Goal: Check status: Check status

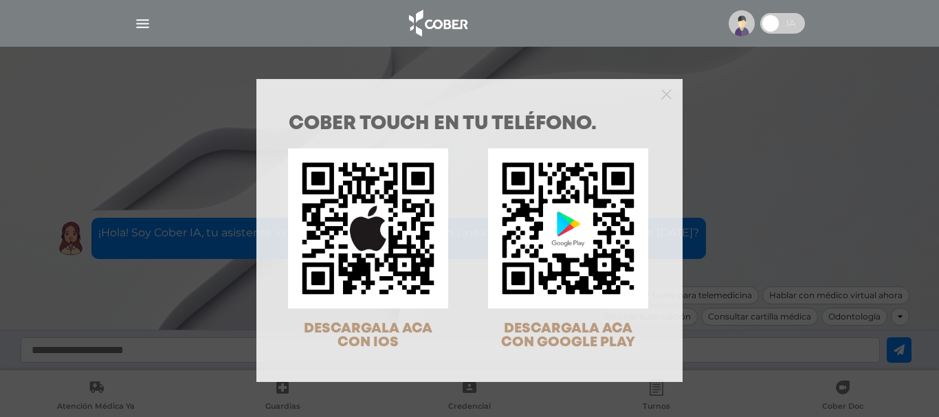
click at [186, 76] on div "COBER TOUCH en tu teléfono. DESCARGALA ACA CON IOS DESCARGALA ACA CON GOOGLE PL…" at bounding box center [469, 208] width 939 height 417
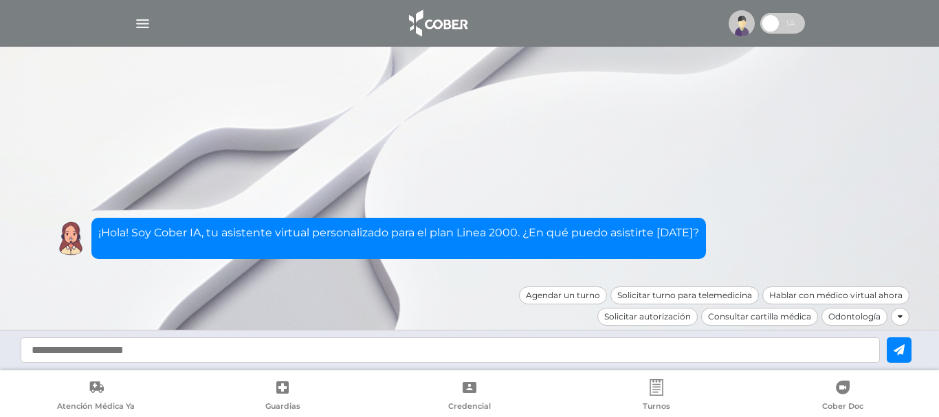
click at [140, 26] on img "button" at bounding box center [142, 23] width 17 height 17
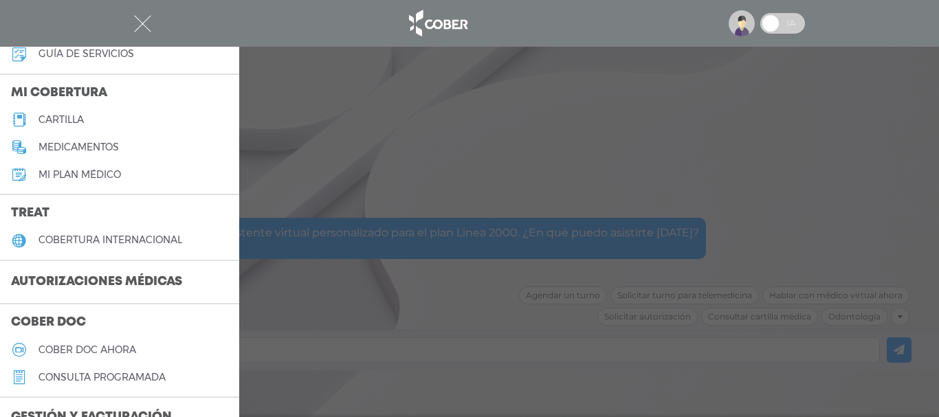
scroll to position [206, 0]
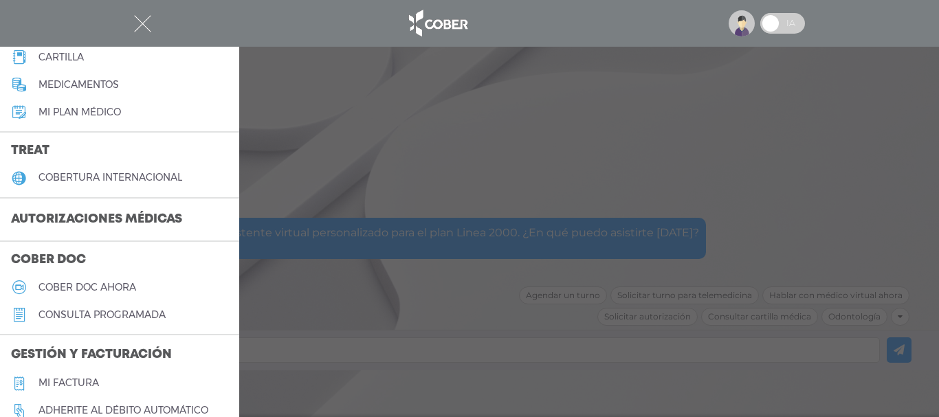
click at [98, 210] on h3 "Autorizaciones médicas" at bounding box center [96, 220] width 193 height 26
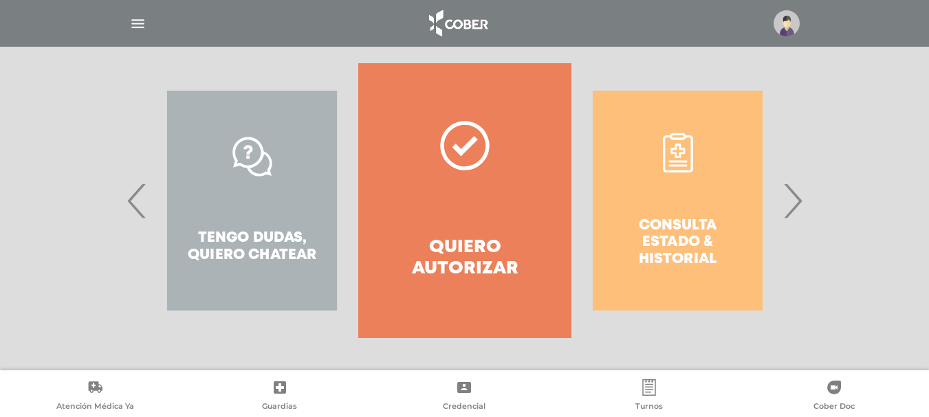
scroll to position [273, 0]
click at [788, 201] on span "›" at bounding box center [792, 200] width 27 height 74
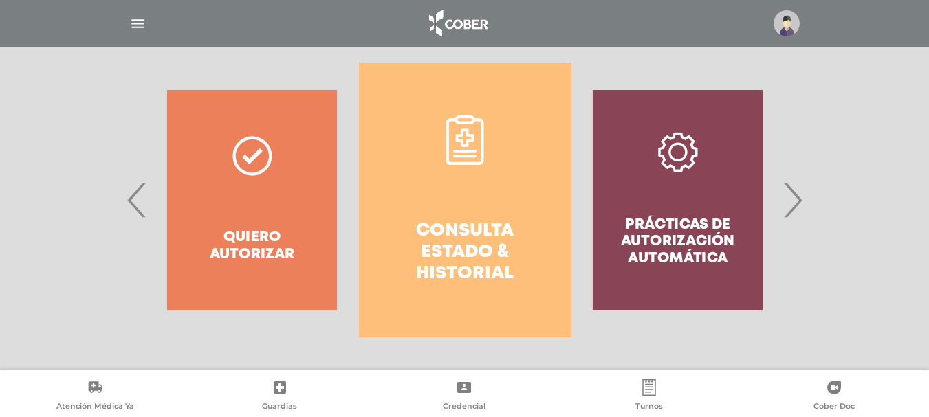
click at [475, 232] on h4 "Consulta estado & historial" at bounding box center [465, 253] width 163 height 65
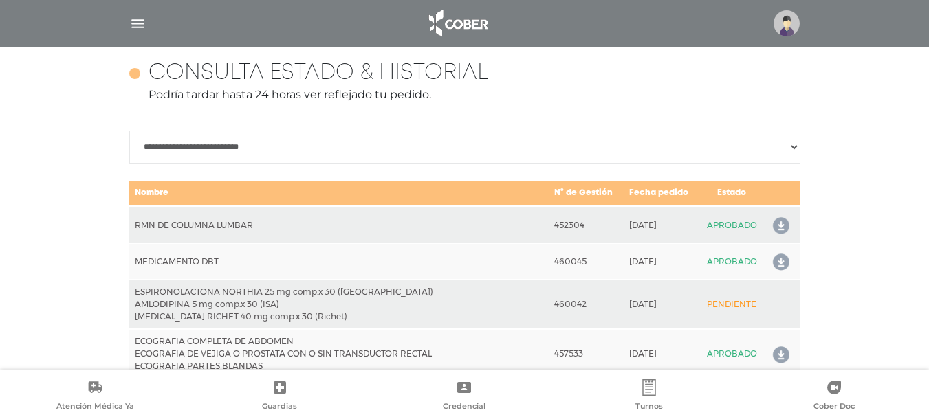
scroll to position [611, 0]
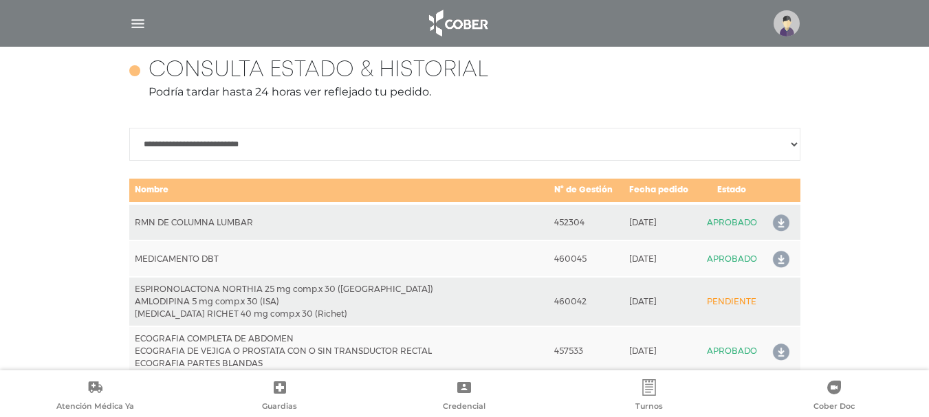
click at [787, 223] on icon at bounding box center [778, 223] width 22 height 22
click at [776, 260] on icon at bounding box center [778, 260] width 22 height 22
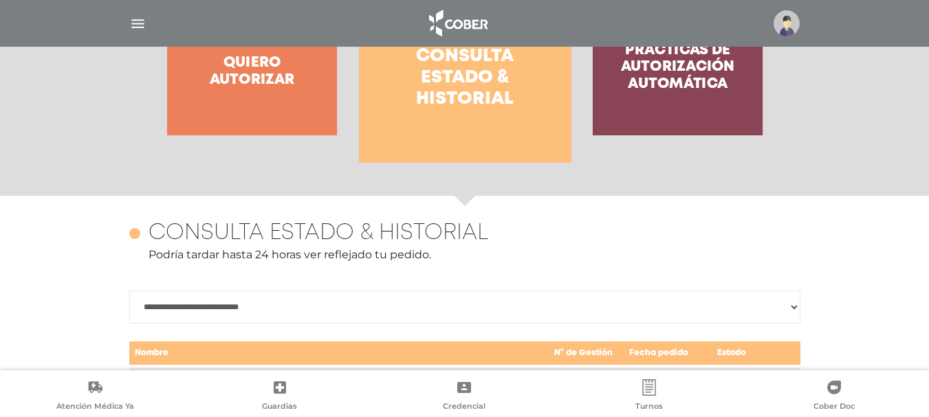
scroll to position [404, 0]
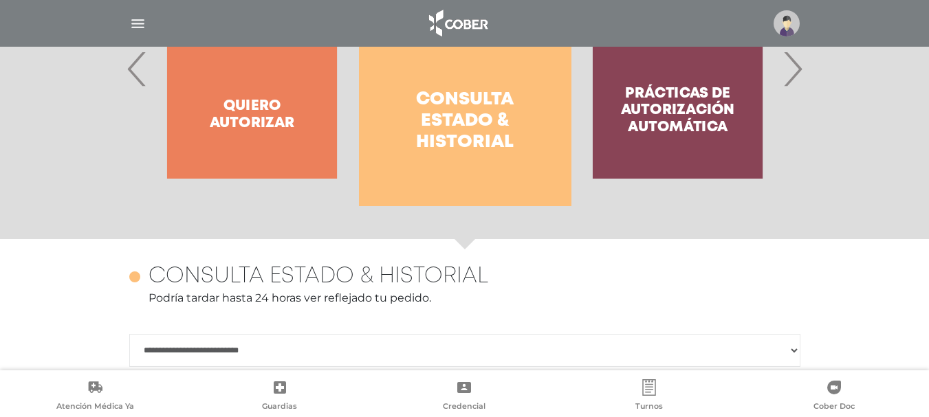
click at [135, 17] on img "button" at bounding box center [137, 23] width 17 height 17
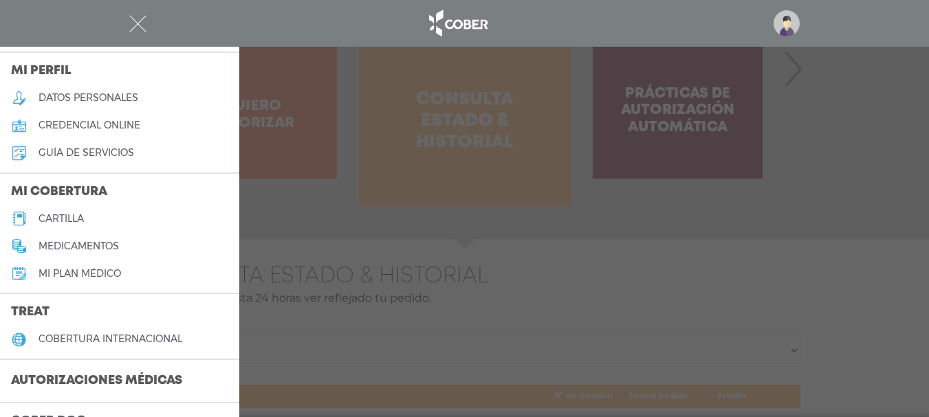
scroll to position [69, 0]
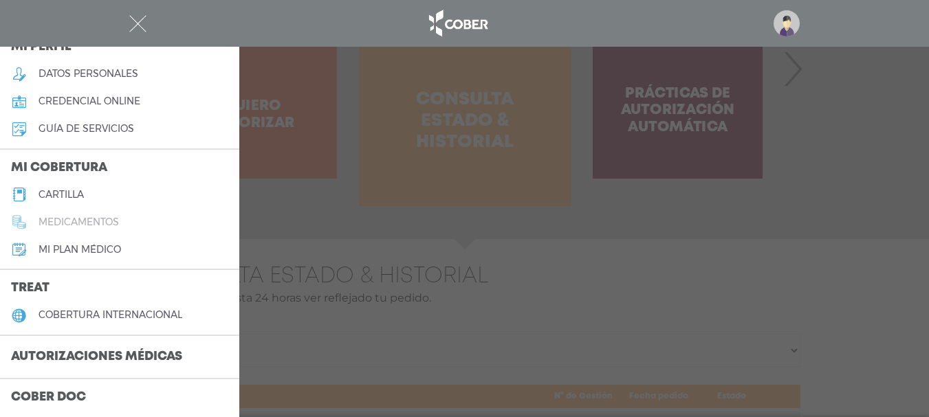
click at [97, 218] on h5 "medicamentos" at bounding box center [79, 223] width 80 height 12
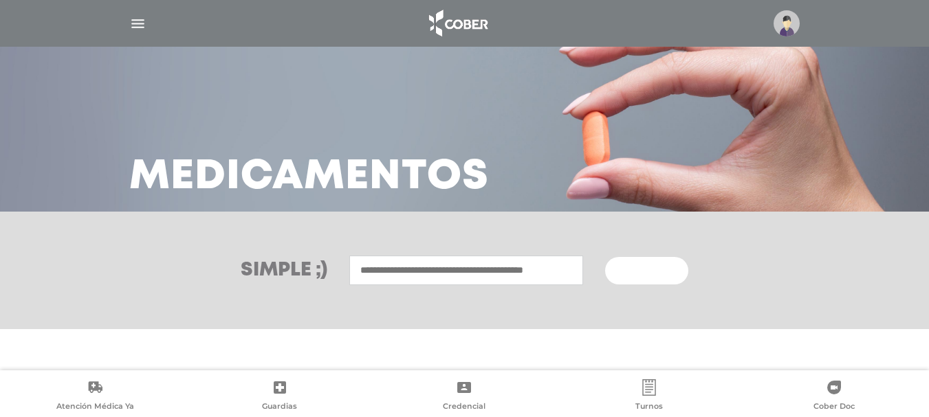
click at [130, 19] on img "button" at bounding box center [137, 23] width 17 height 17
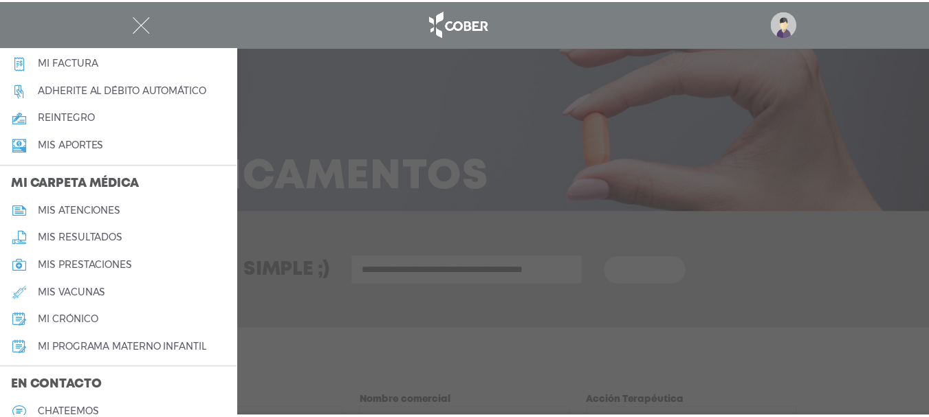
scroll to position [550, 0]
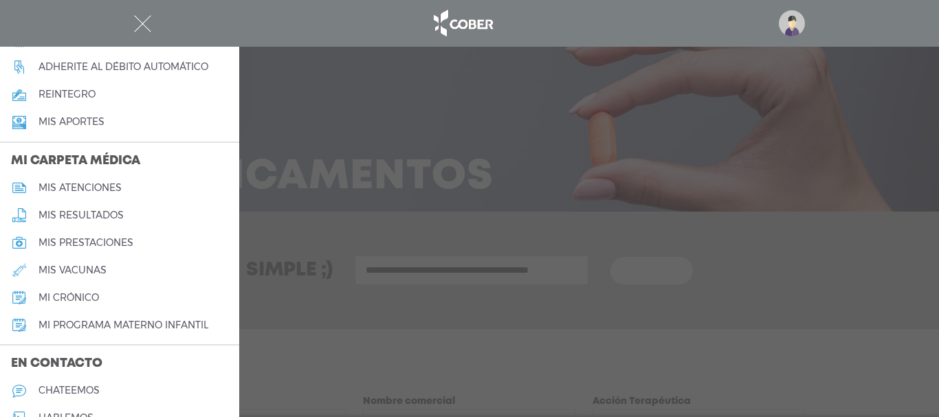
click at [58, 294] on h5 "mi crónico" at bounding box center [69, 298] width 61 height 12
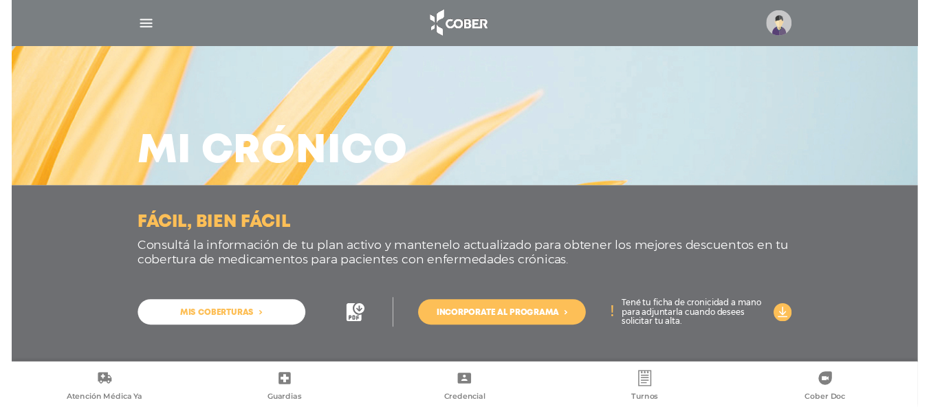
scroll to position [23, 0]
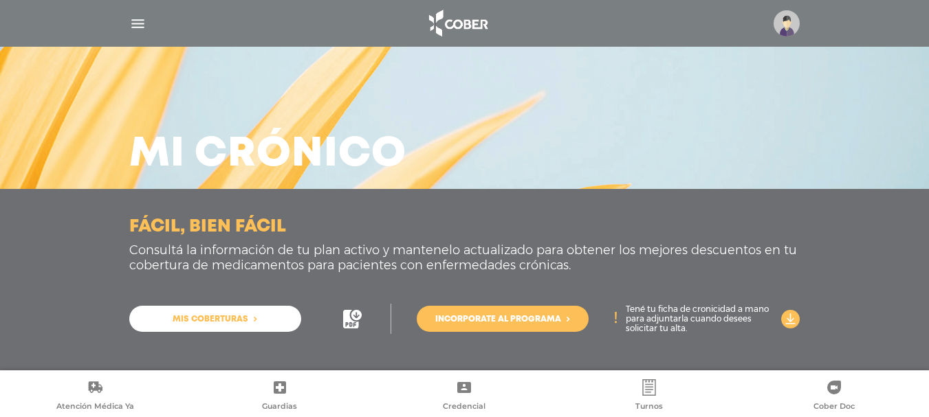
click at [228, 323] on span "Mis coberturas" at bounding box center [211, 320] width 76 height 8
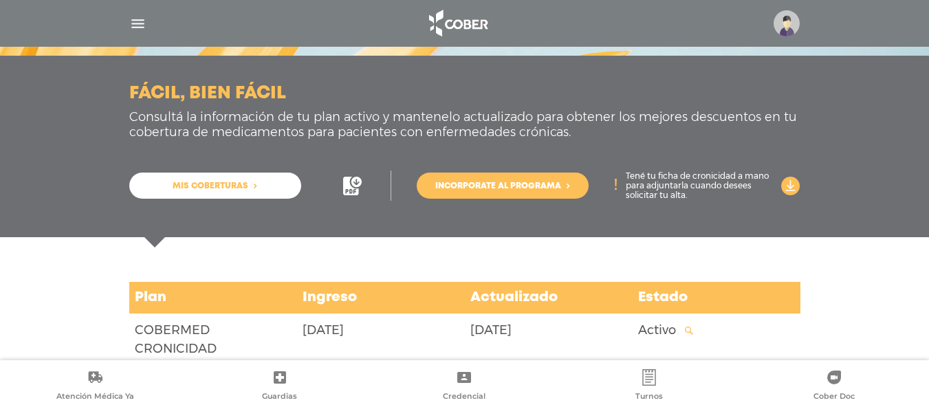
scroll to position [188, 0]
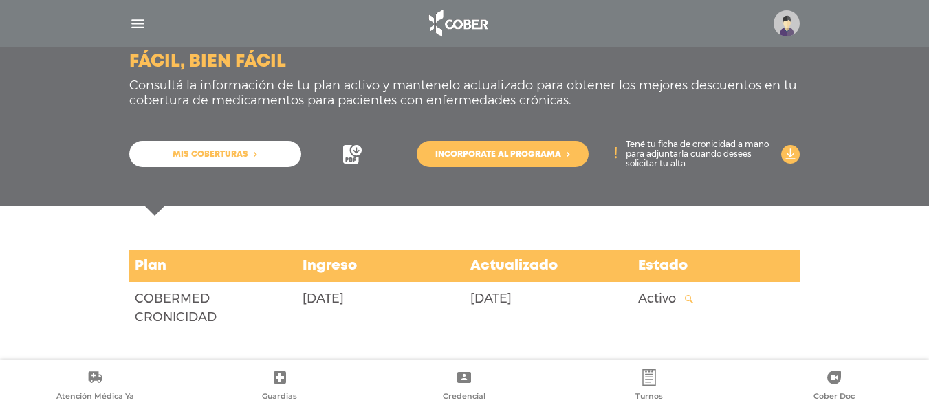
click at [274, 148] on link "Mis coberturas" at bounding box center [215, 154] width 172 height 26
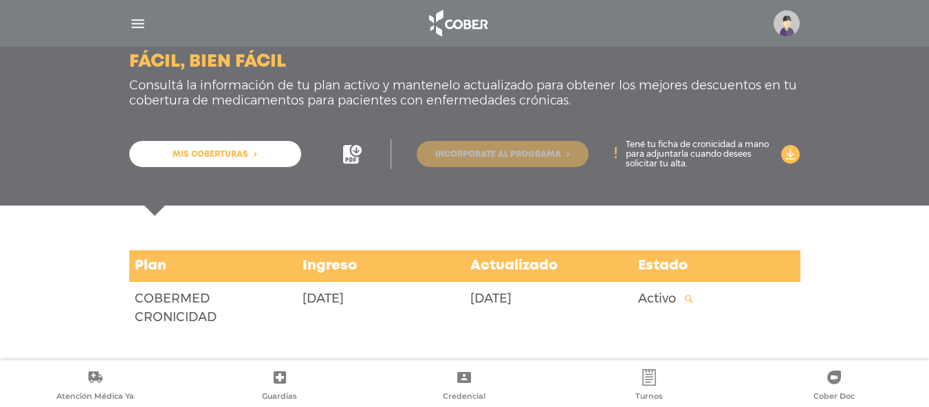
click at [496, 155] on span "Incorporate al programa" at bounding box center [498, 155] width 126 height 8
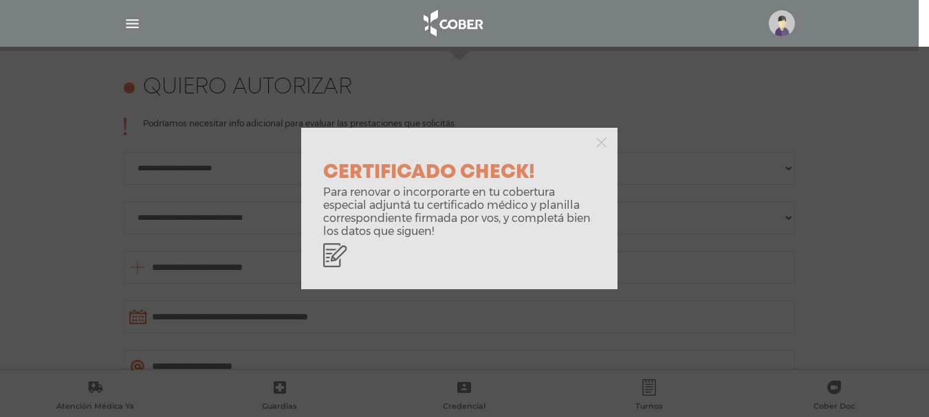
scroll to position [633, 0]
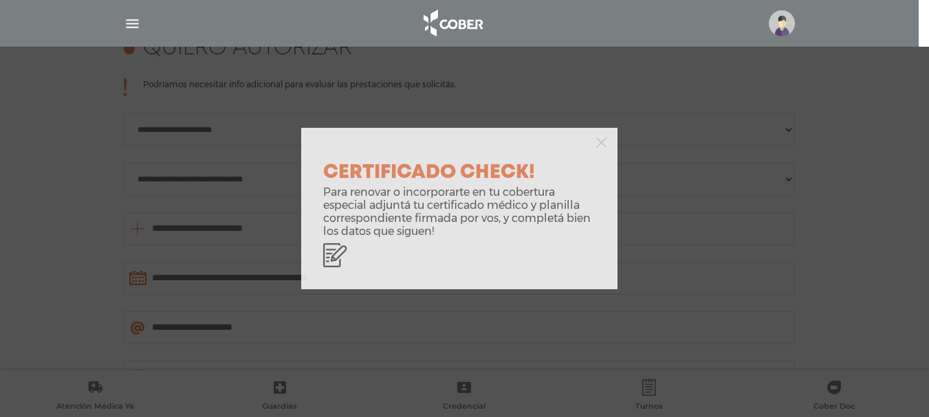
click at [76, 219] on div "CERTIFICADO CHECK! Para renovar o incorporarte en tu cobertura especial adjuntá…" at bounding box center [464, 208] width 929 height 417
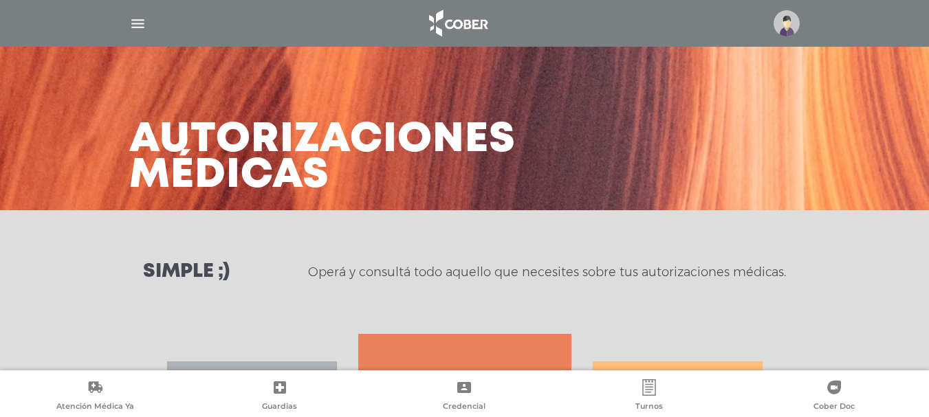
scroll to position [0, 0]
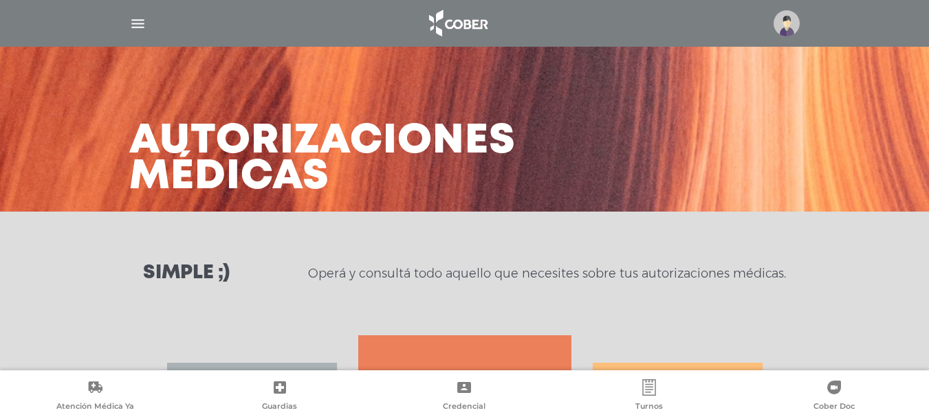
click at [144, 26] on img "button" at bounding box center [137, 23] width 17 height 17
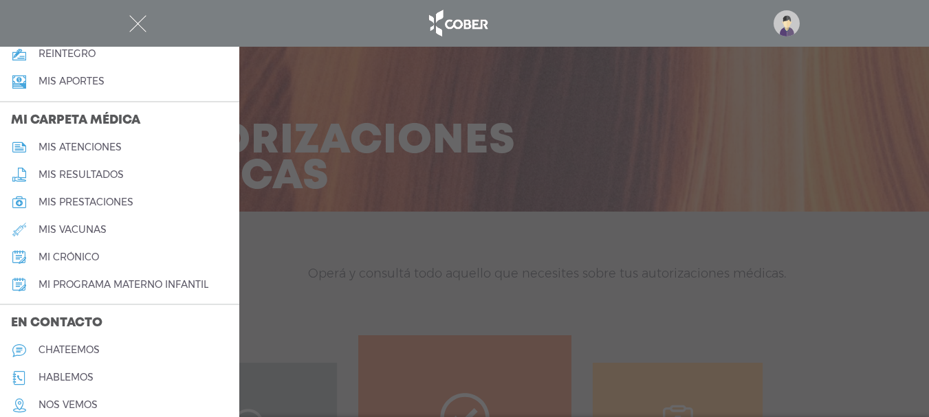
scroll to position [619, 0]
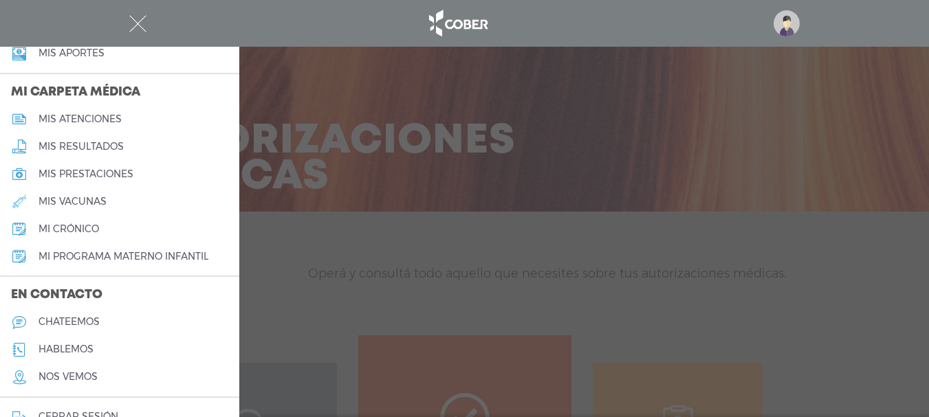
click at [52, 226] on h5 "mi crónico" at bounding box center [69, 229] width 61 height 12
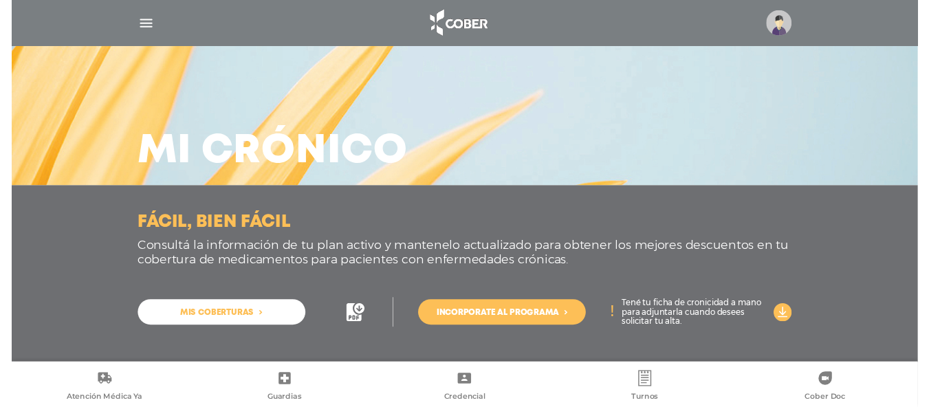
scroll to position [23, 0]
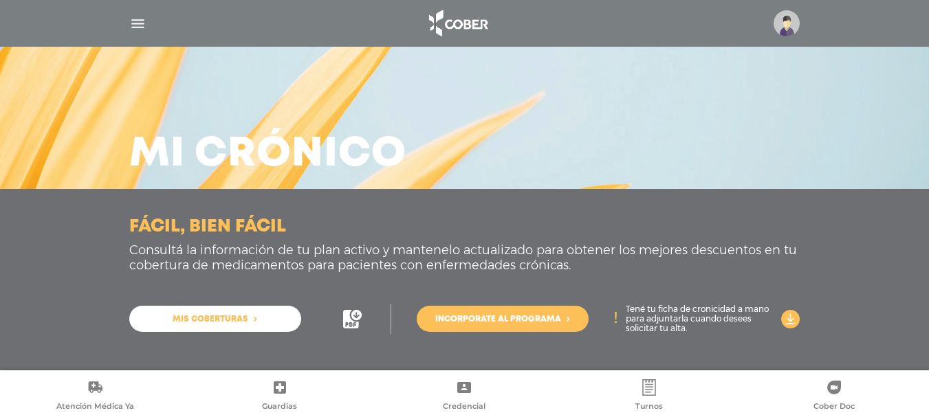
click at [230, 316] on span "Mis coberturas" at bounding box center [211, 320] width 76 height 8
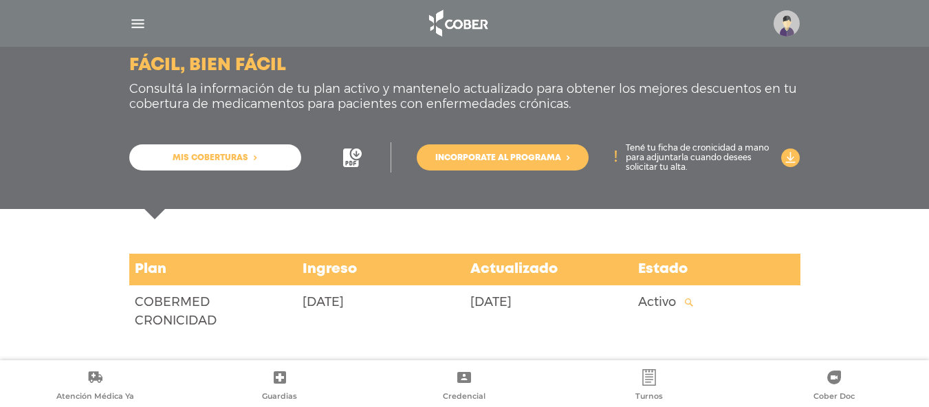
scroll to position [188, 0]
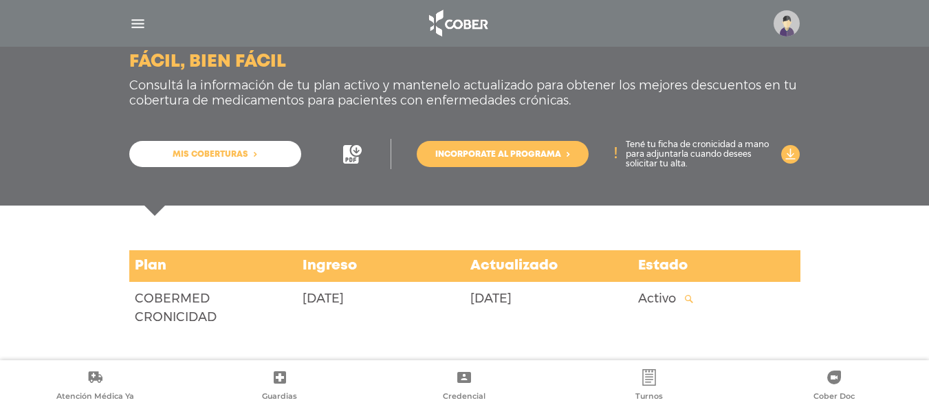
click at [684, 296] on div "Activo" at bounding box center [717, 308] width 168 height 48
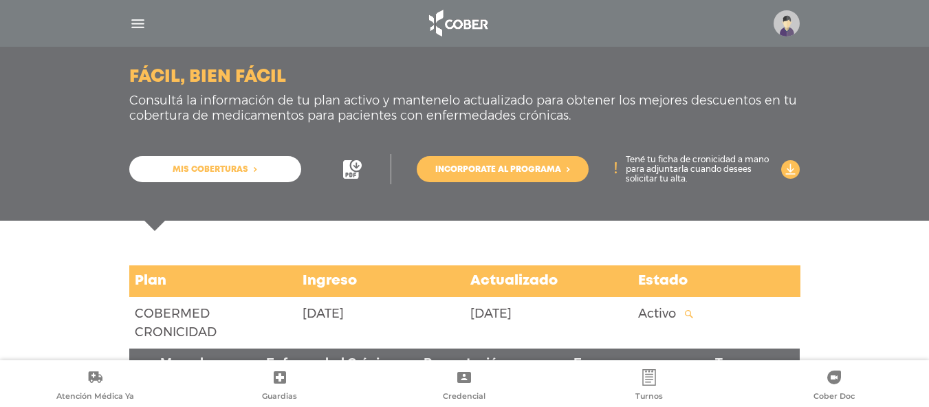
scroll to position [0, 0]
